Goal: Find specific page/section: Find specific page/section

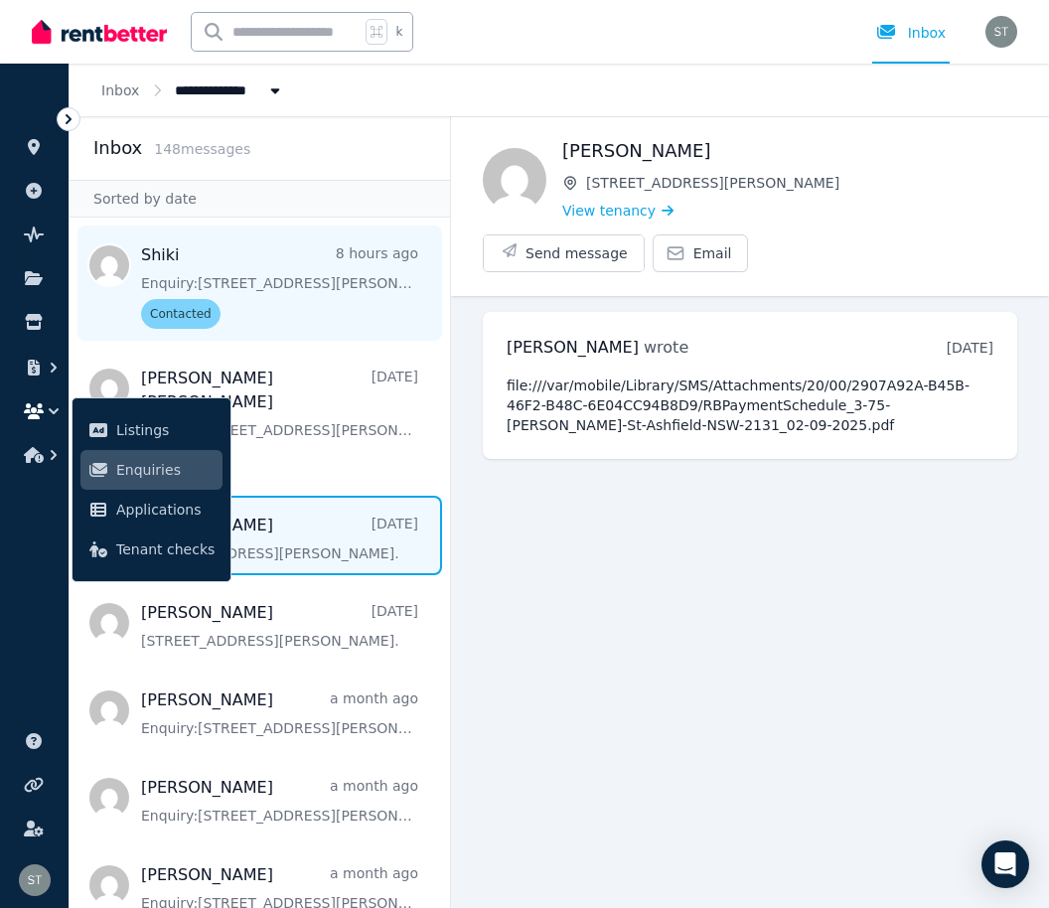
click at [337, 272] on span "Message list" at bounding box center [260, 282] width 380 height 115
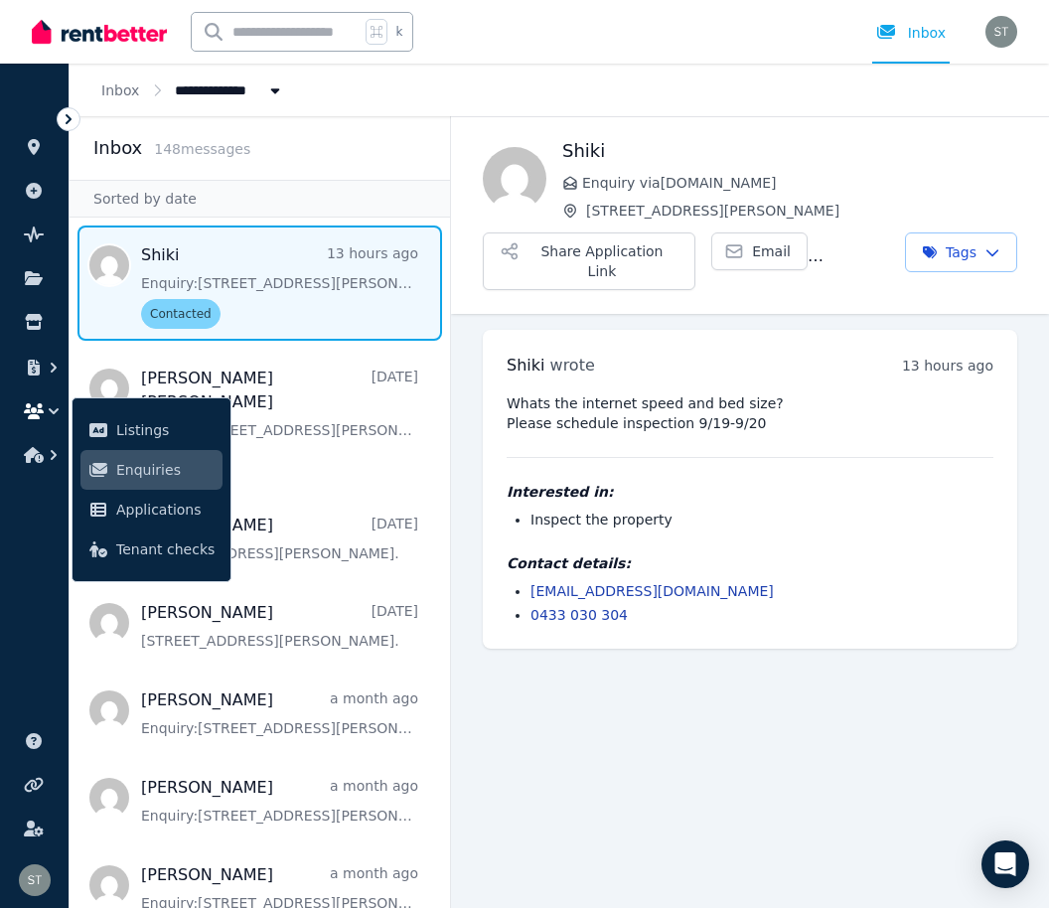
scroll to position [4, 0]
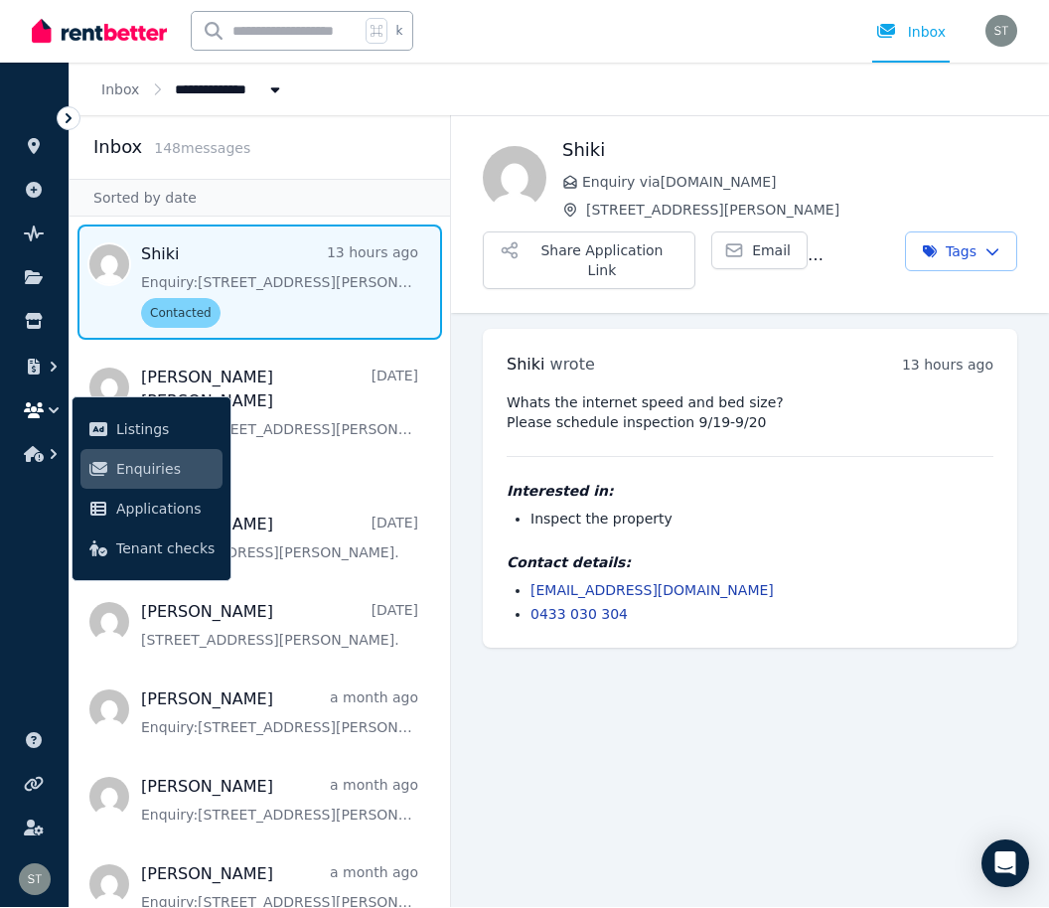
click at [628, 426] on div "Whats the internet speed and bed size? Please schedule inspection 9/19-9/20 Int…" at bounding box center [749, 508] width 487 height 231
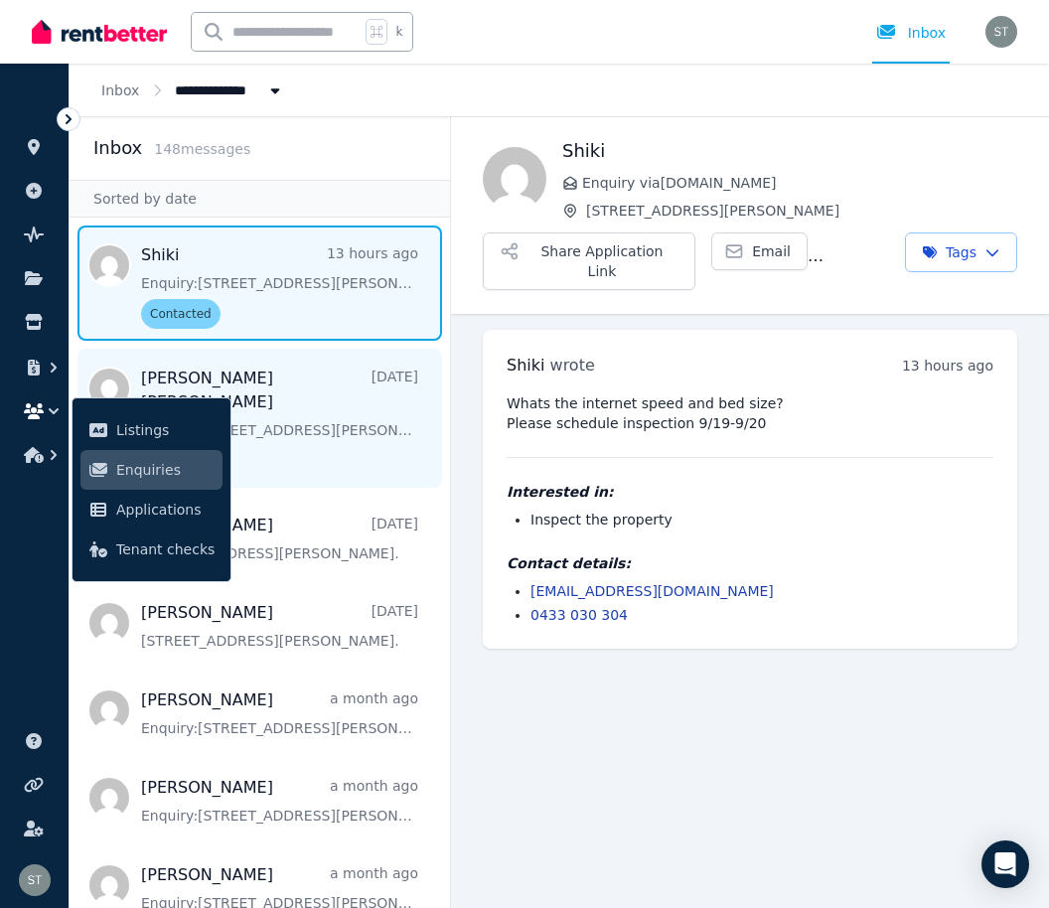
click at [376, 396] on span "Message list" at bounding box center [260, 418] width 380 height 139
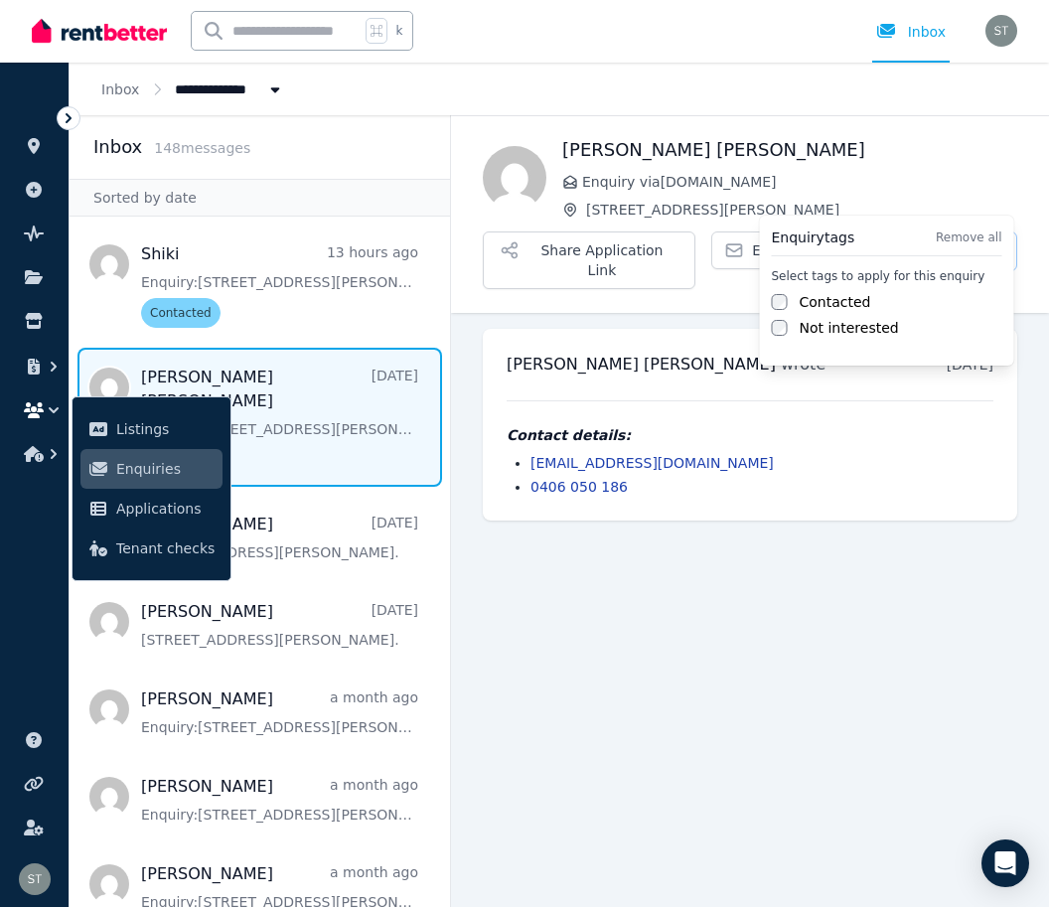
click at [842, 610] on html "**********" at bounding box center [524, 454] width 1049 height 908
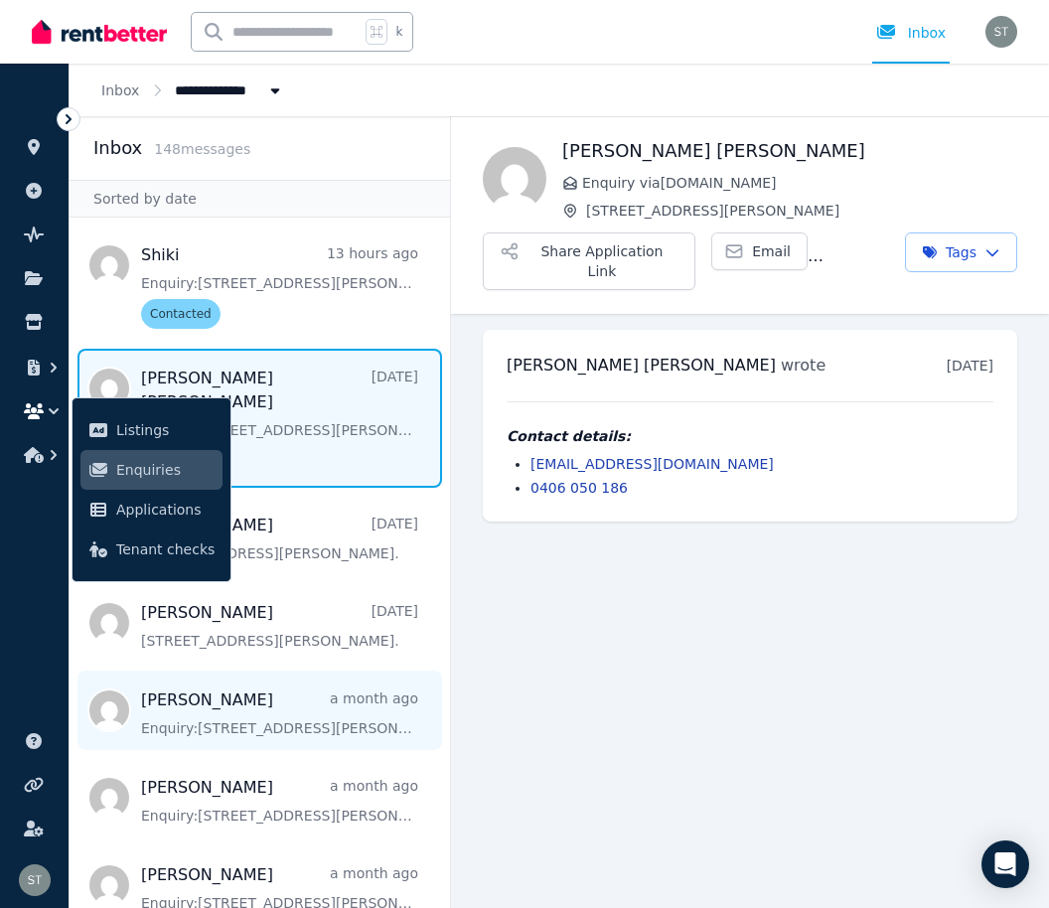
click at [379, 670] on span "Message list" at bounding box center [260, 709] width 380 height 79
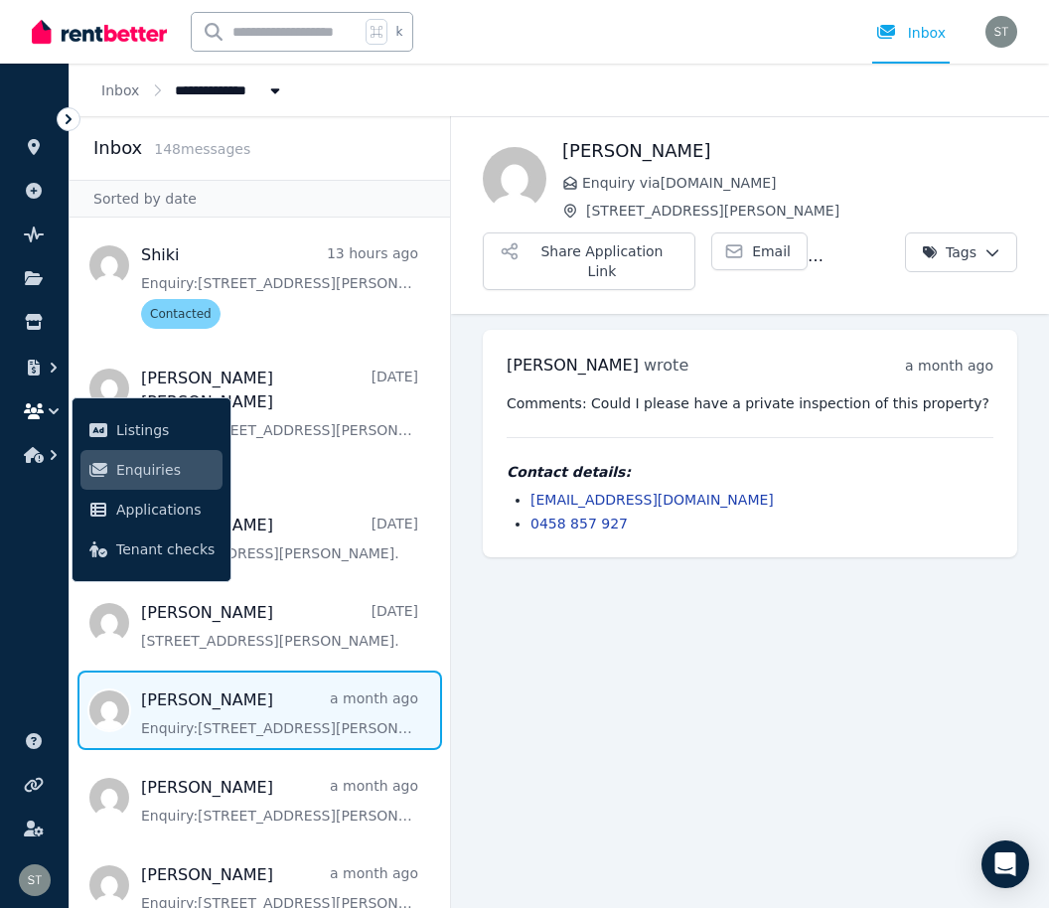
scroll to position [36, 0]
click at [47, 454] on icon "button" at bounding box center [54, 455] width 20 height 20
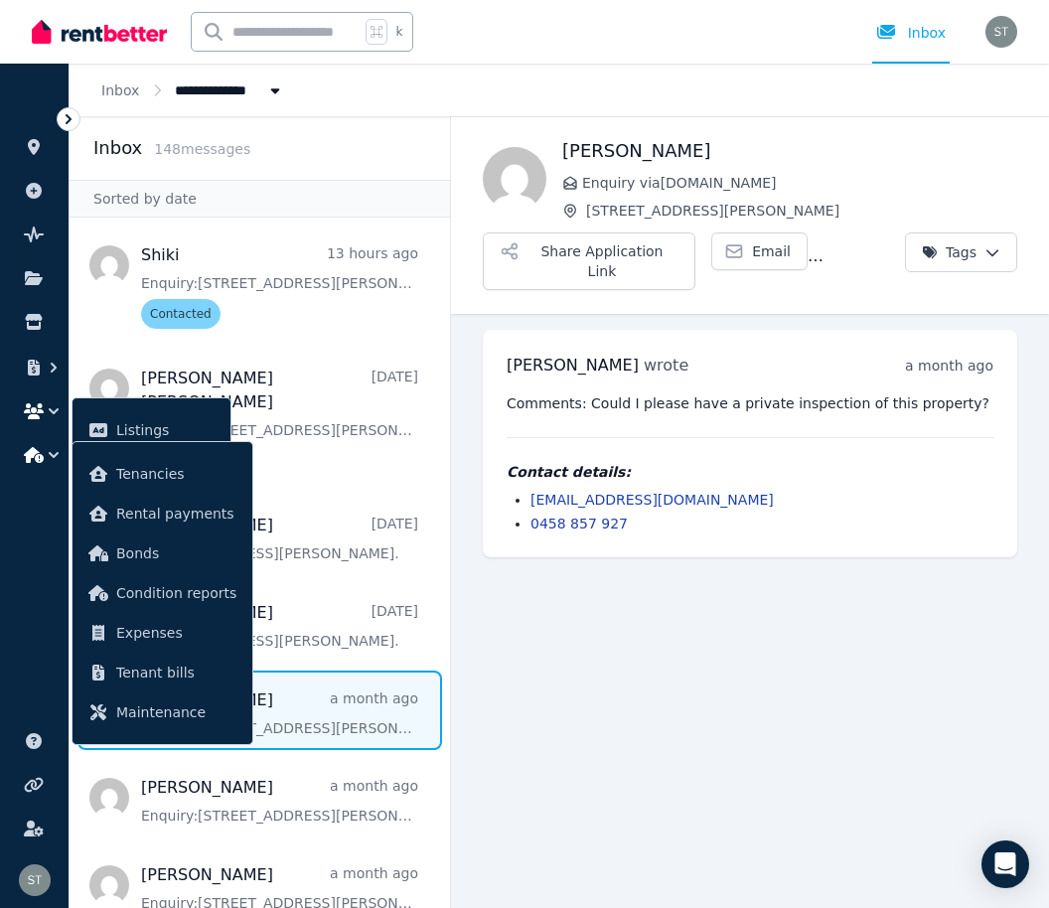
click at [40, 458] on icon "button" at bounding box center [34, 455] width 20 height 16
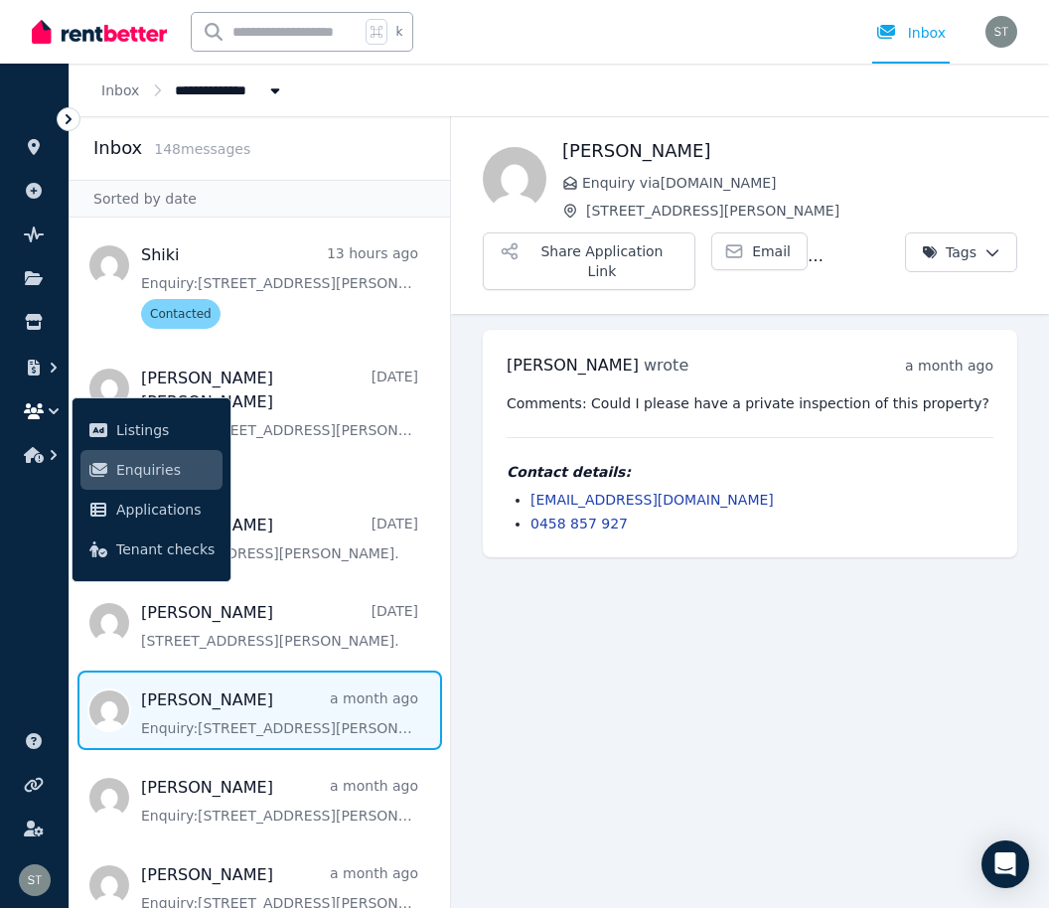
click at [42, 406] on icon "button" at bounding box center [34, 411] width 20 height 16
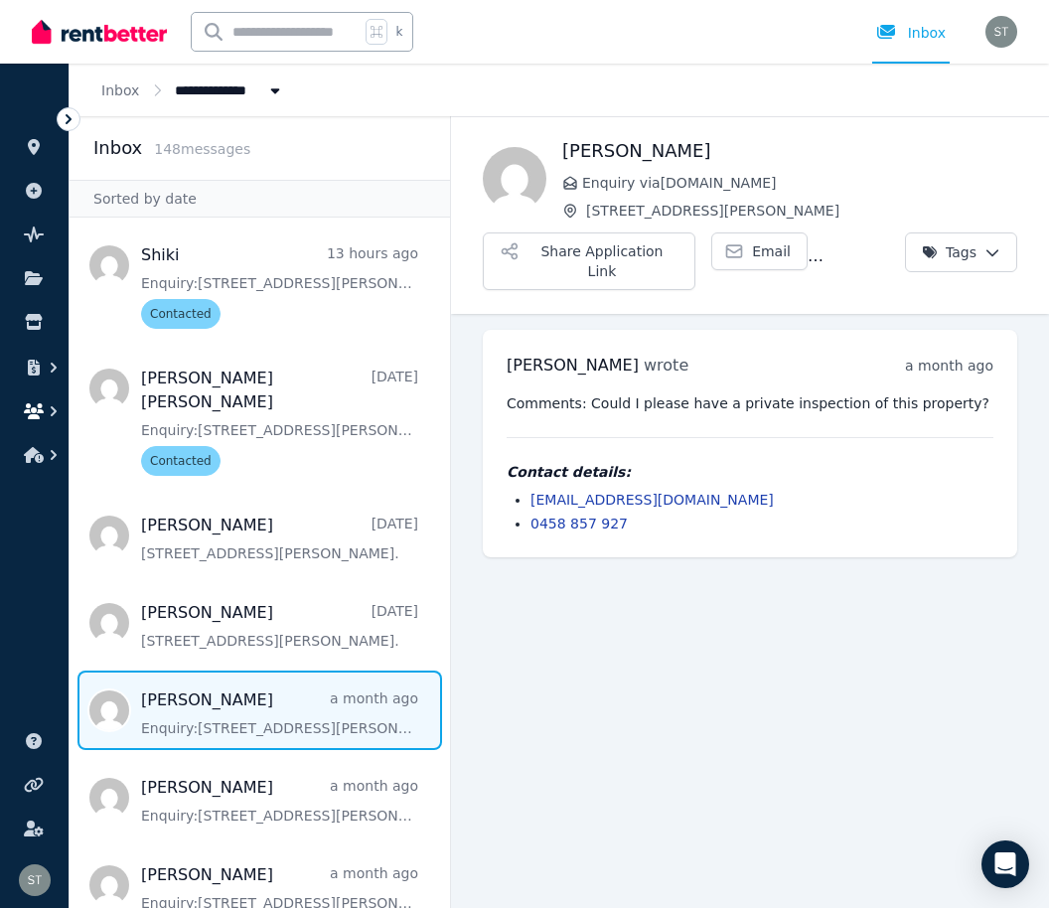
scroll to position [0, 0]
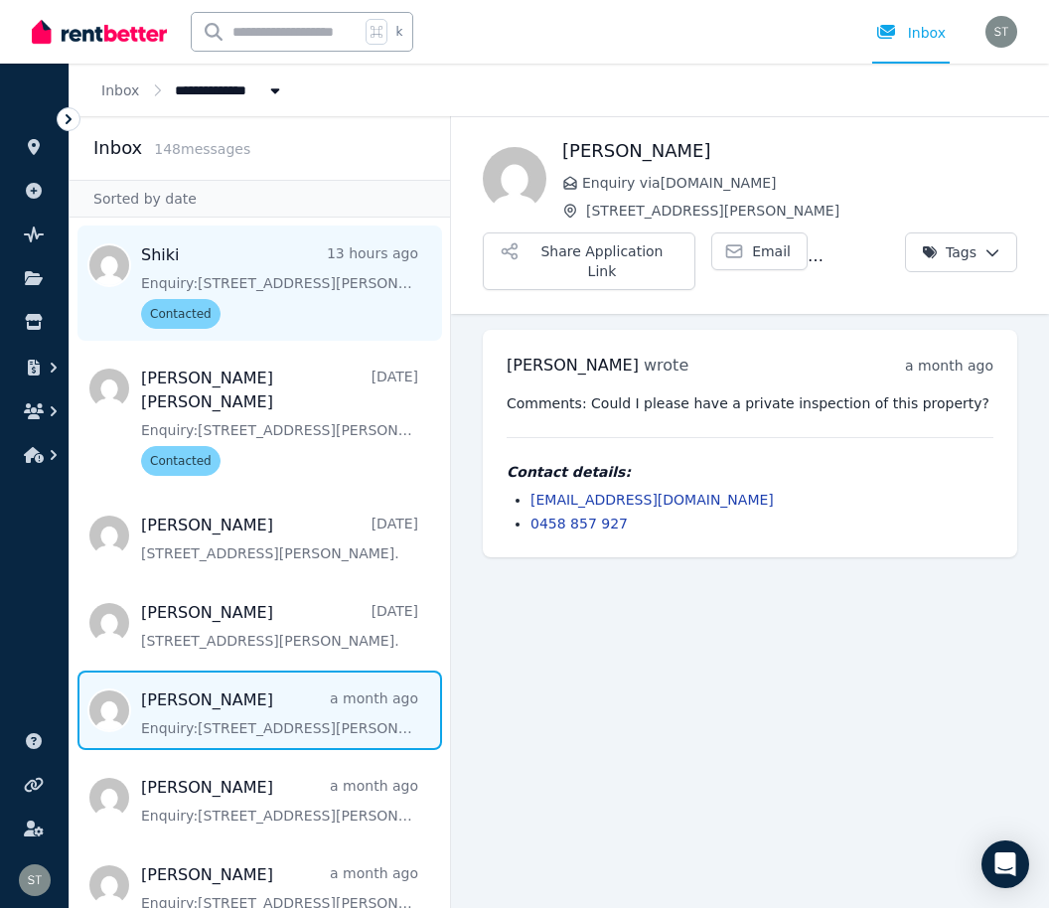
click at [298, 289] on span "Message list" at bounding box center [260, 282] width 380 height 115
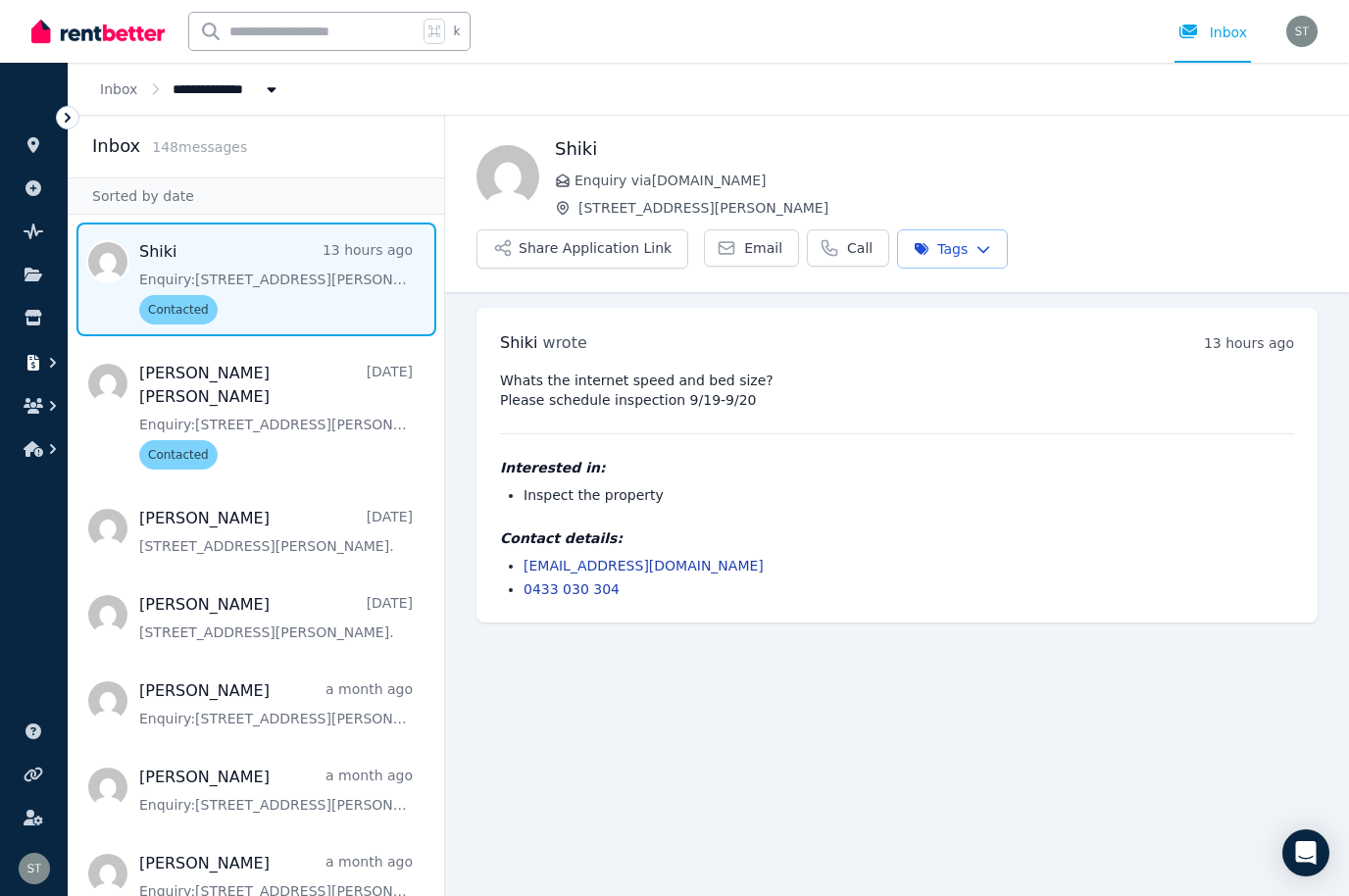
click at [38, 358] on icon "button" at bounding box center [34, 363] width 12 height 16
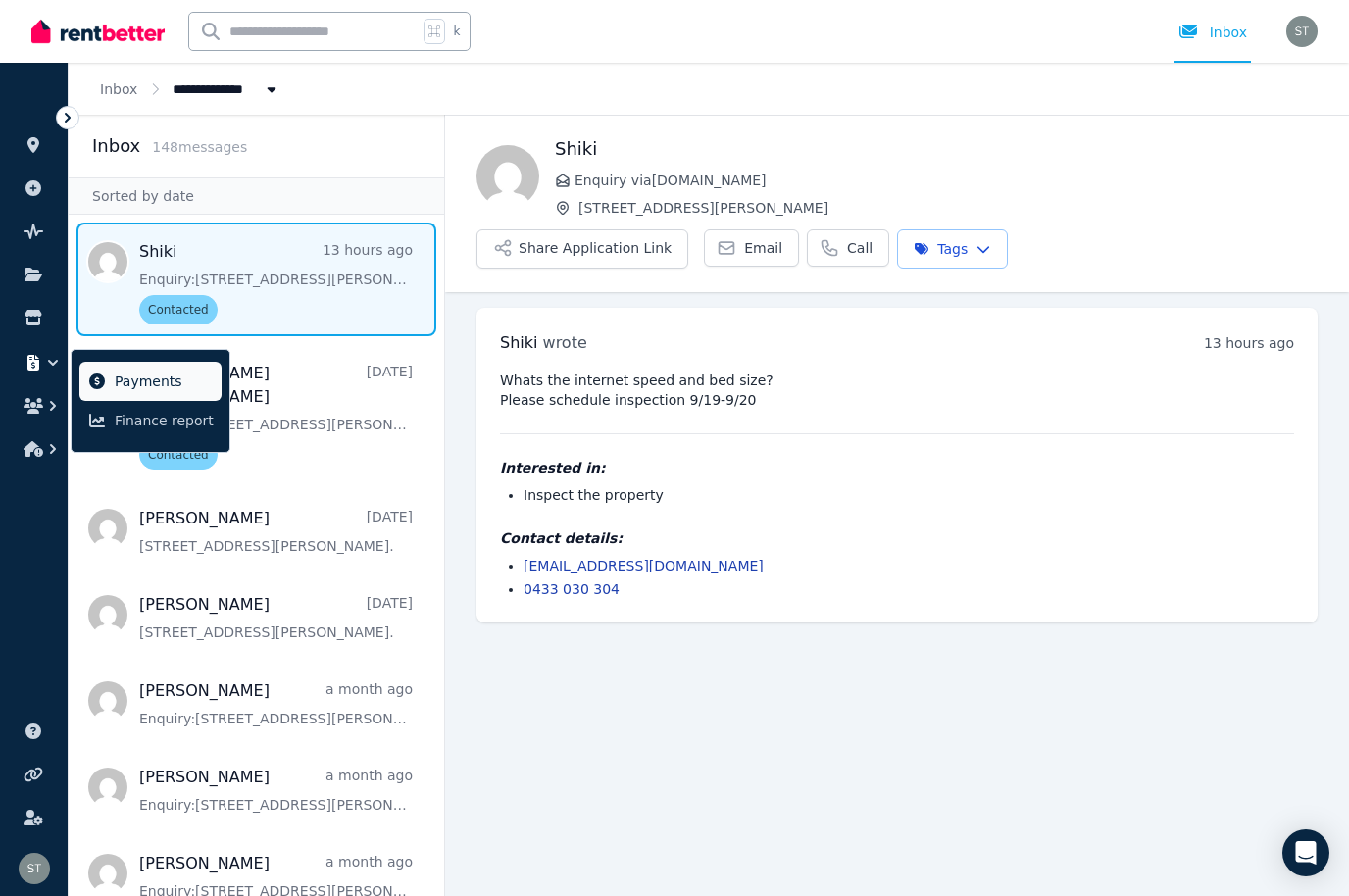
click at [150, 371] on span "Payments" at bounding box center [164, 381] width 99 height 24
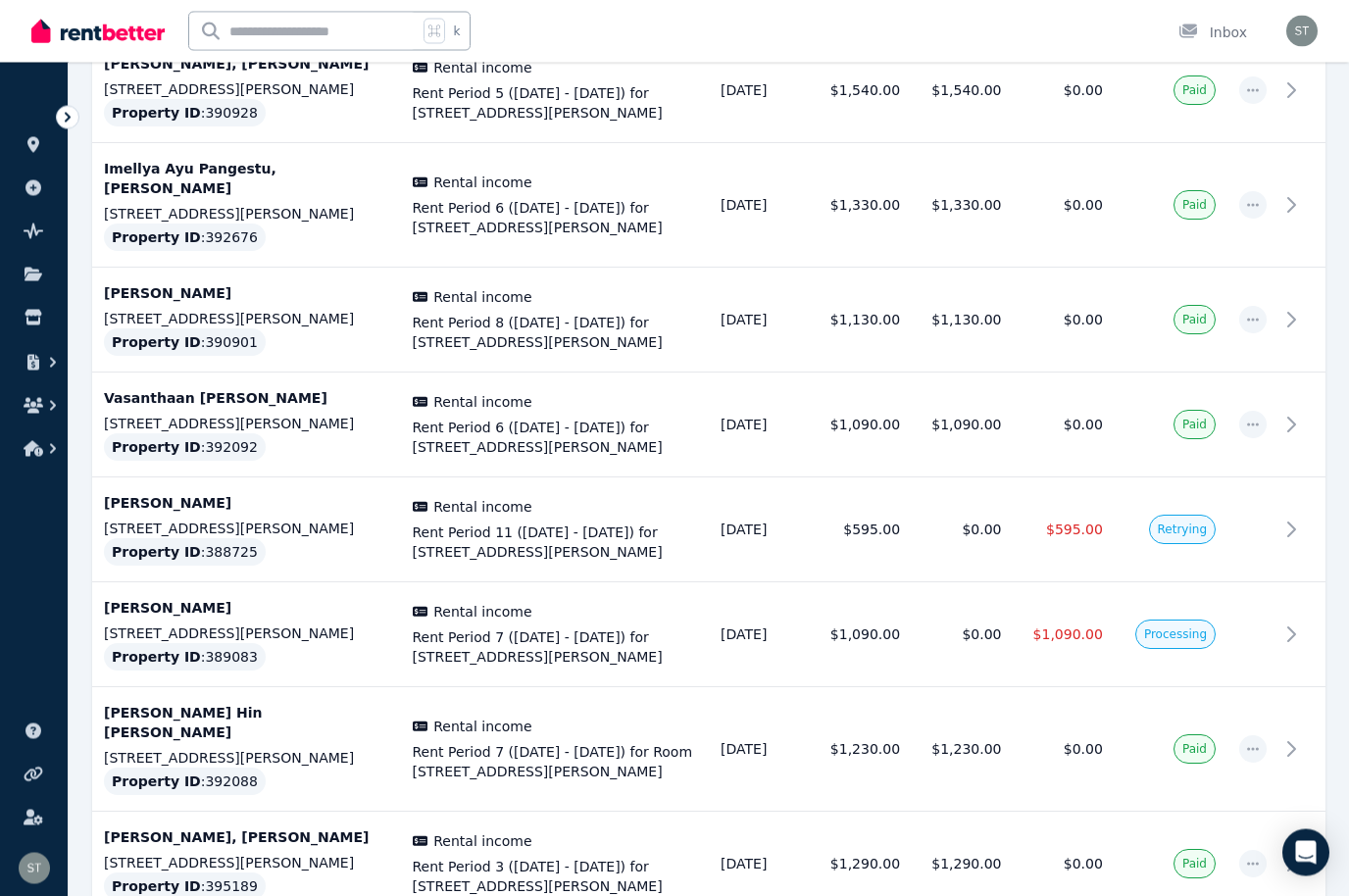
scroll to position [1487, 0]
